Goal: Navigation & Orientation: Find specific page/section

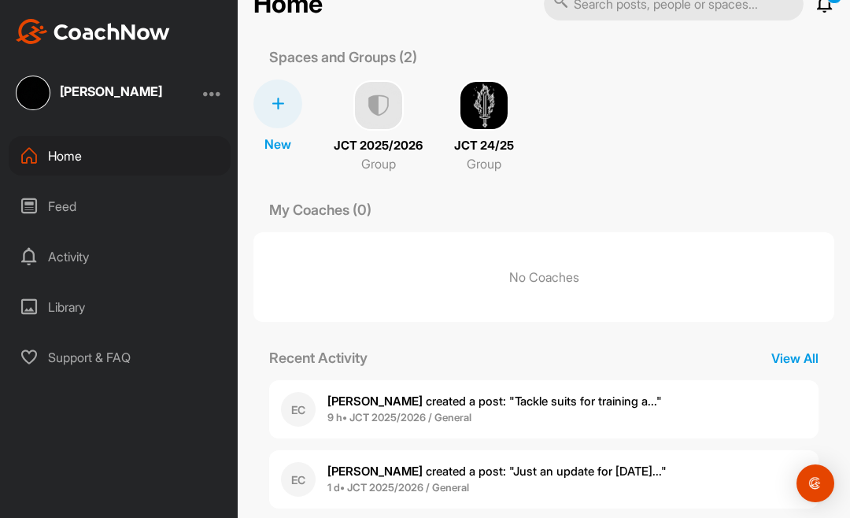
scroll to position [46, 0]
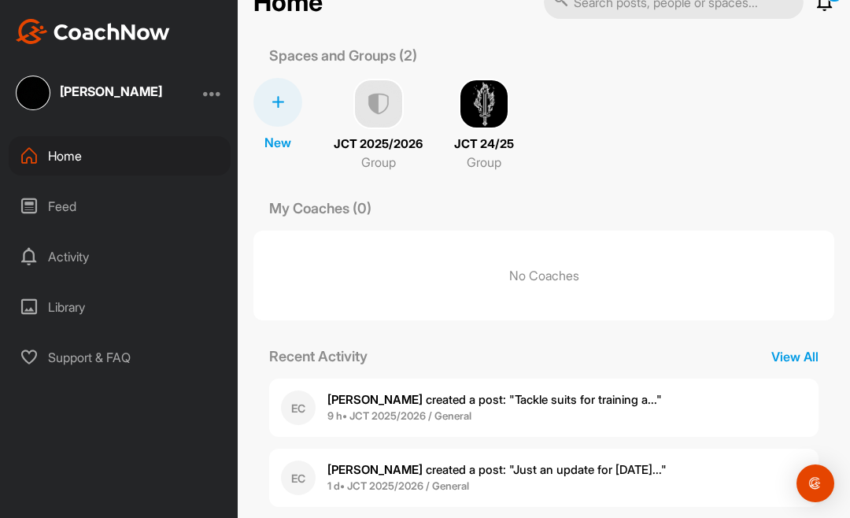
click at [54, 207] on div "Feed" at bounding box center [120, 205] width 222 height 39
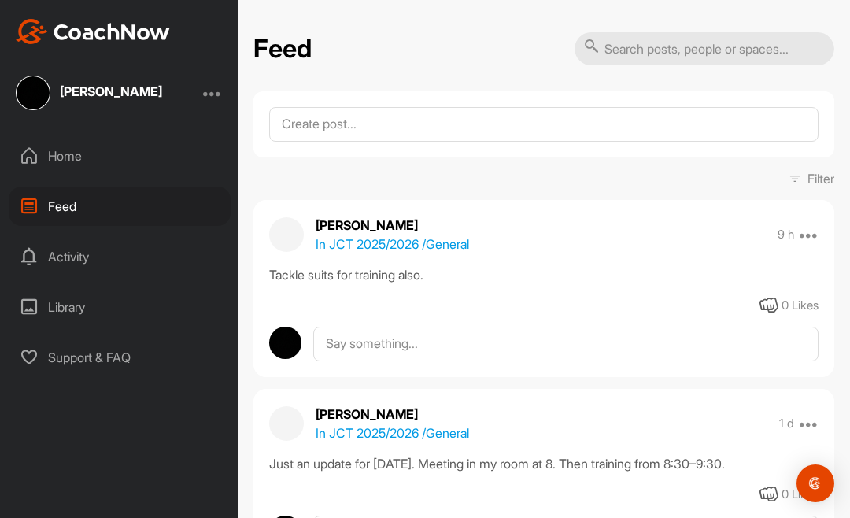
click at [65, 157] on div "Home" at bounding box center [120, 155] width 222 height 39
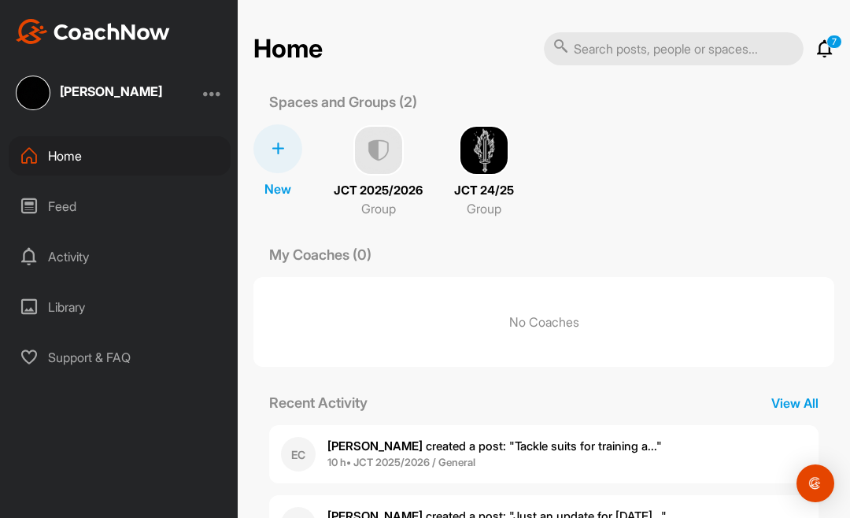
click at [50, 198] on div "Feed" at bounding box center [120, 205] width 222 height 39
